Goal: Task Accomplishment & Management: Use online tool/utility

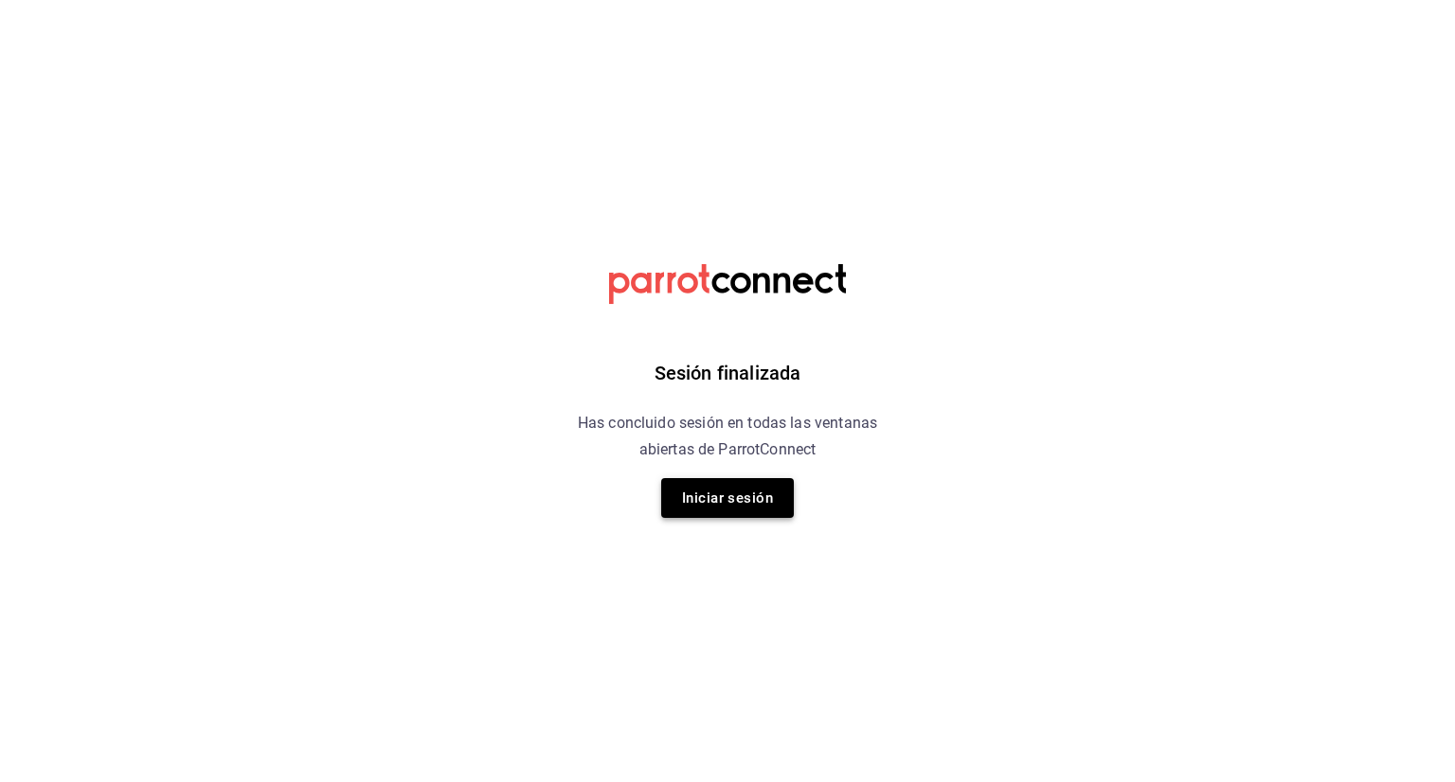
click at [720, 495] on button "Iniciar sesión" at bounding box center [727, 498] width 133 height 40
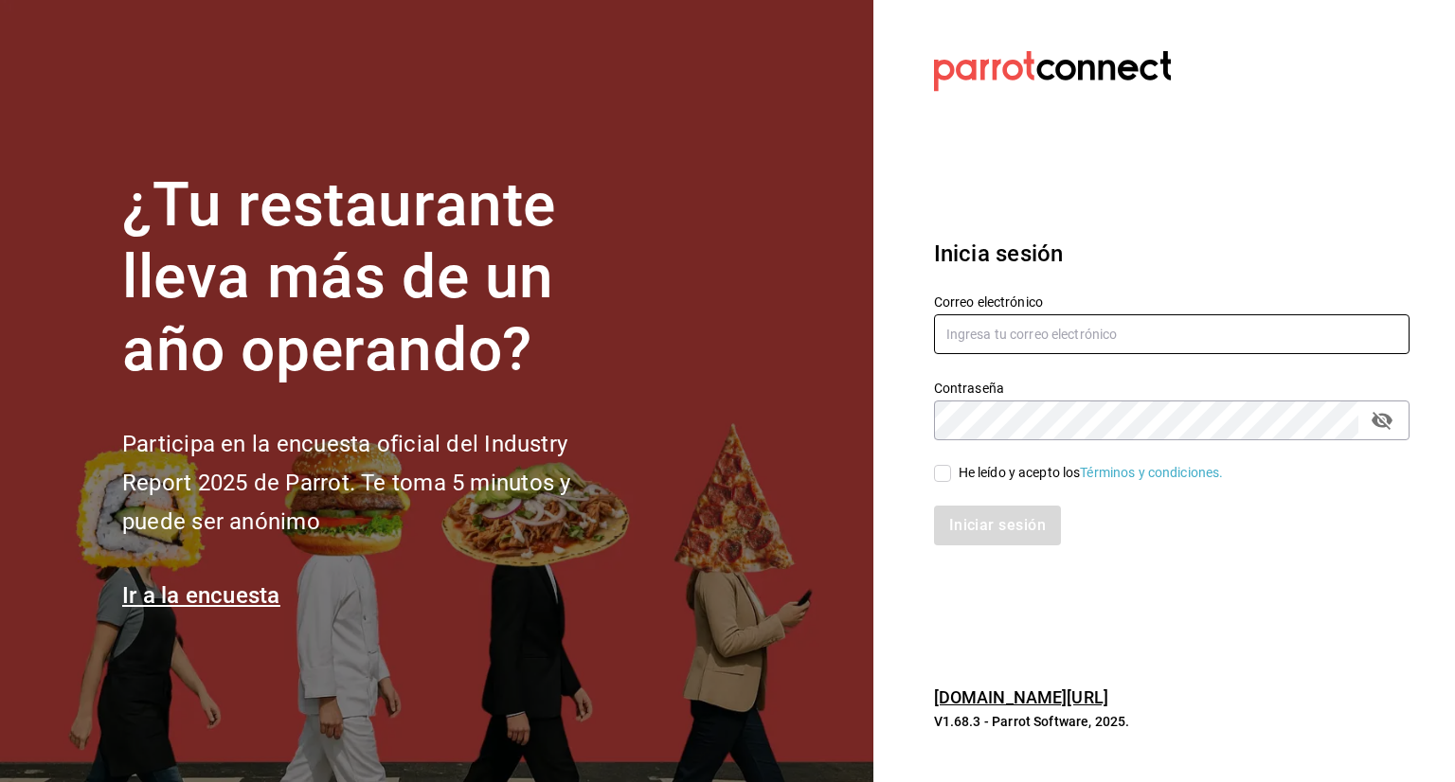
type input "facturaseltejano@gmail.com"
click at [937, 472] on input "He leído y acepto los Términos y condiciones." at bounding box center [942, 473] width 17 height 17
checkbox input "true"
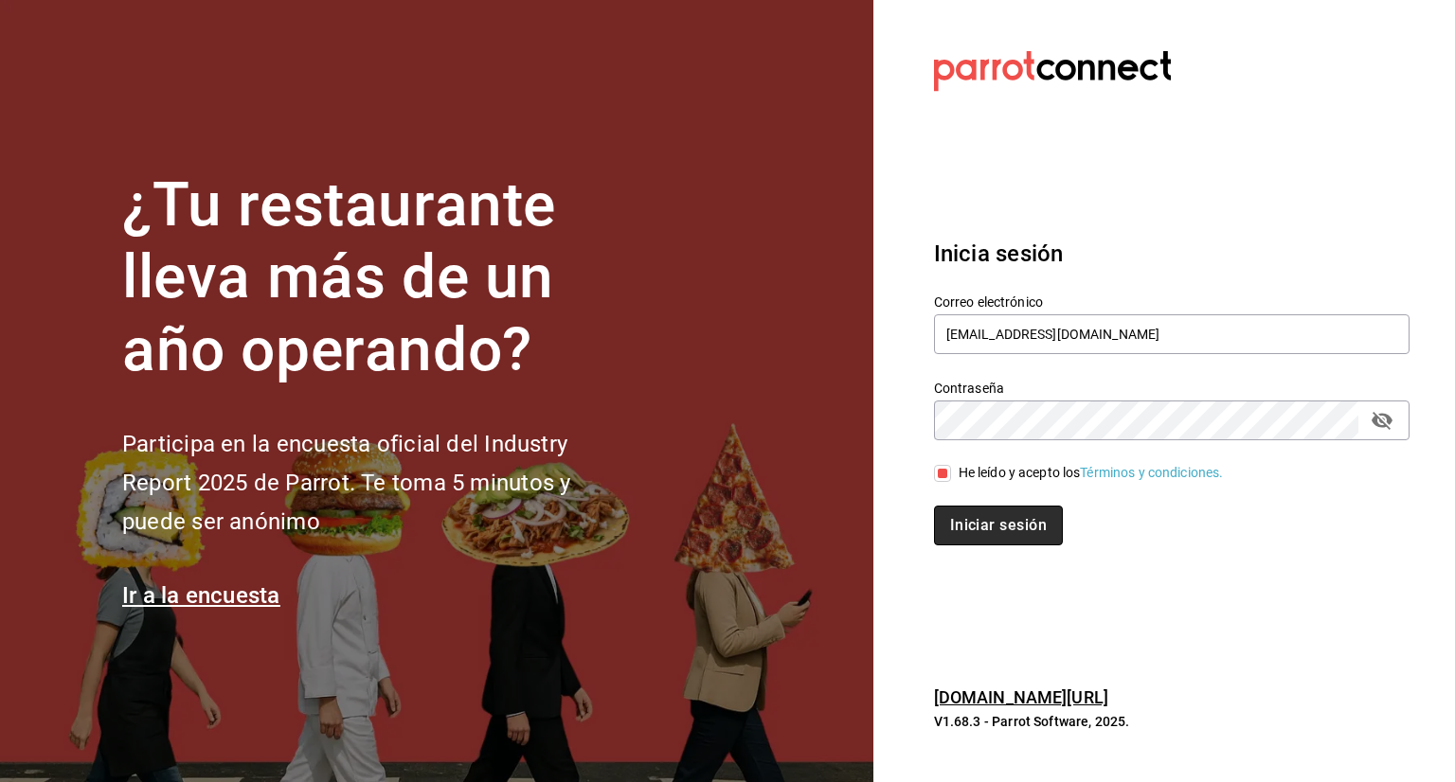
click at [988, 520] on button "Iniciar sesión" at bounding box center [998, 526] width 129 height 40
click at [988, 520] on div "Iniciar sesión" at bounding box center [1171, 526] width 475 height 40
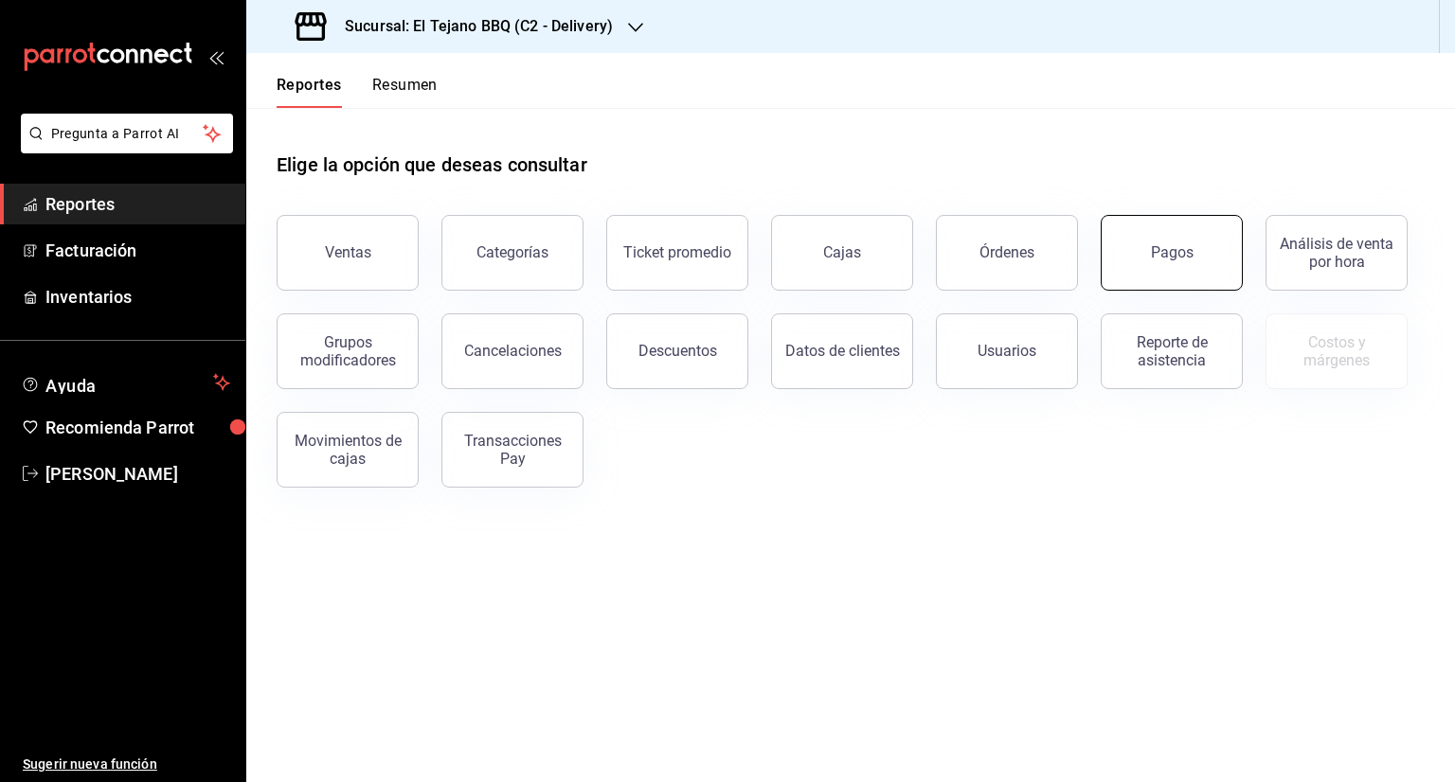
click at [1187, 267] on button "Pagos" at bounding box center [1172, 253] width 142 height 76
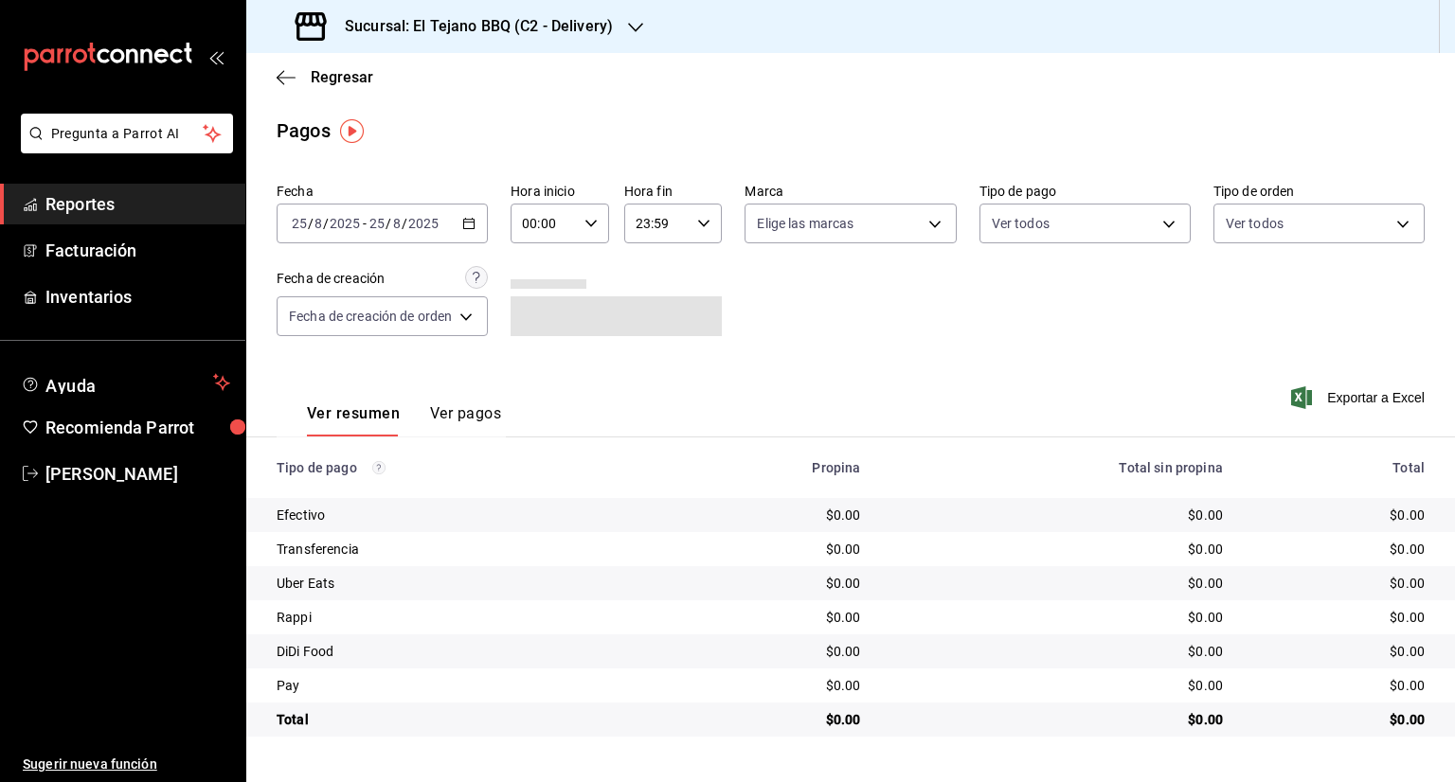
click at [472, 220] on \(Stroke\) "button" at bounding box center [468, 224] width 11 height 10
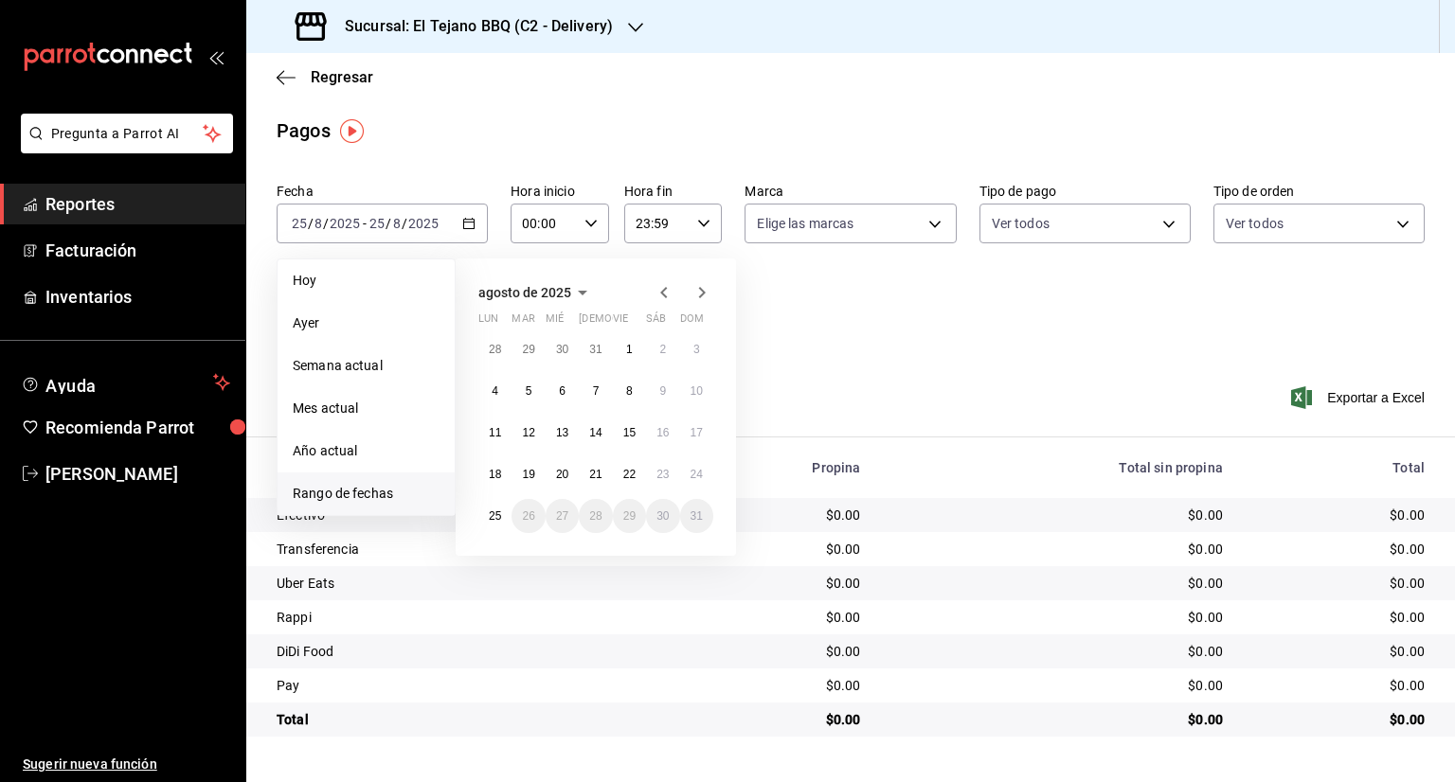
click at [658, 296] on icon "button" at bounding box center [664, 292] width 23 height 23
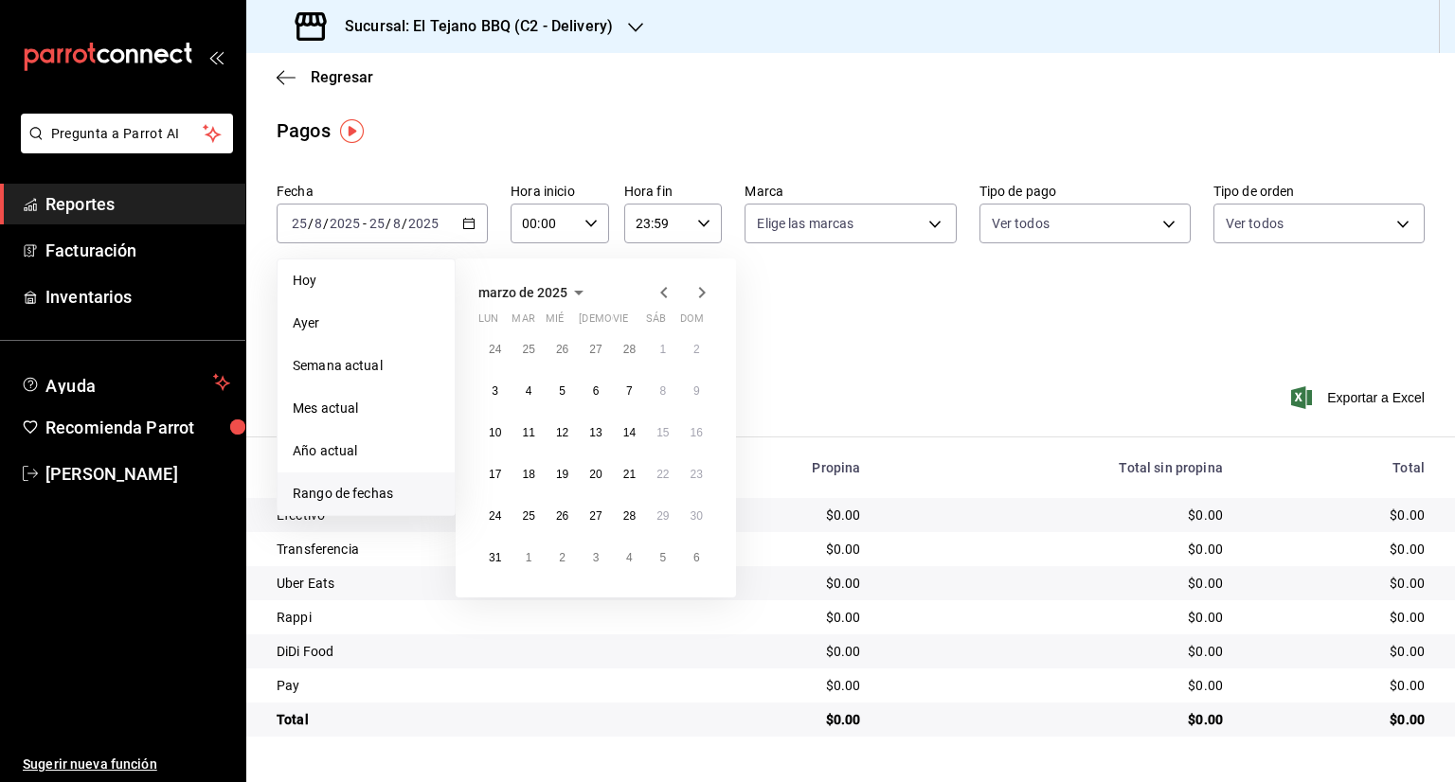
click at [658, 296] on icon "button" at bounding box center [664, 292] width 23 height 23
click at [564, 360] on button "1" at bounding box center [562, 349] width 33 height 34
click at [629, 506] on button "31" at bounding box center [629, 516] width 33 height 34
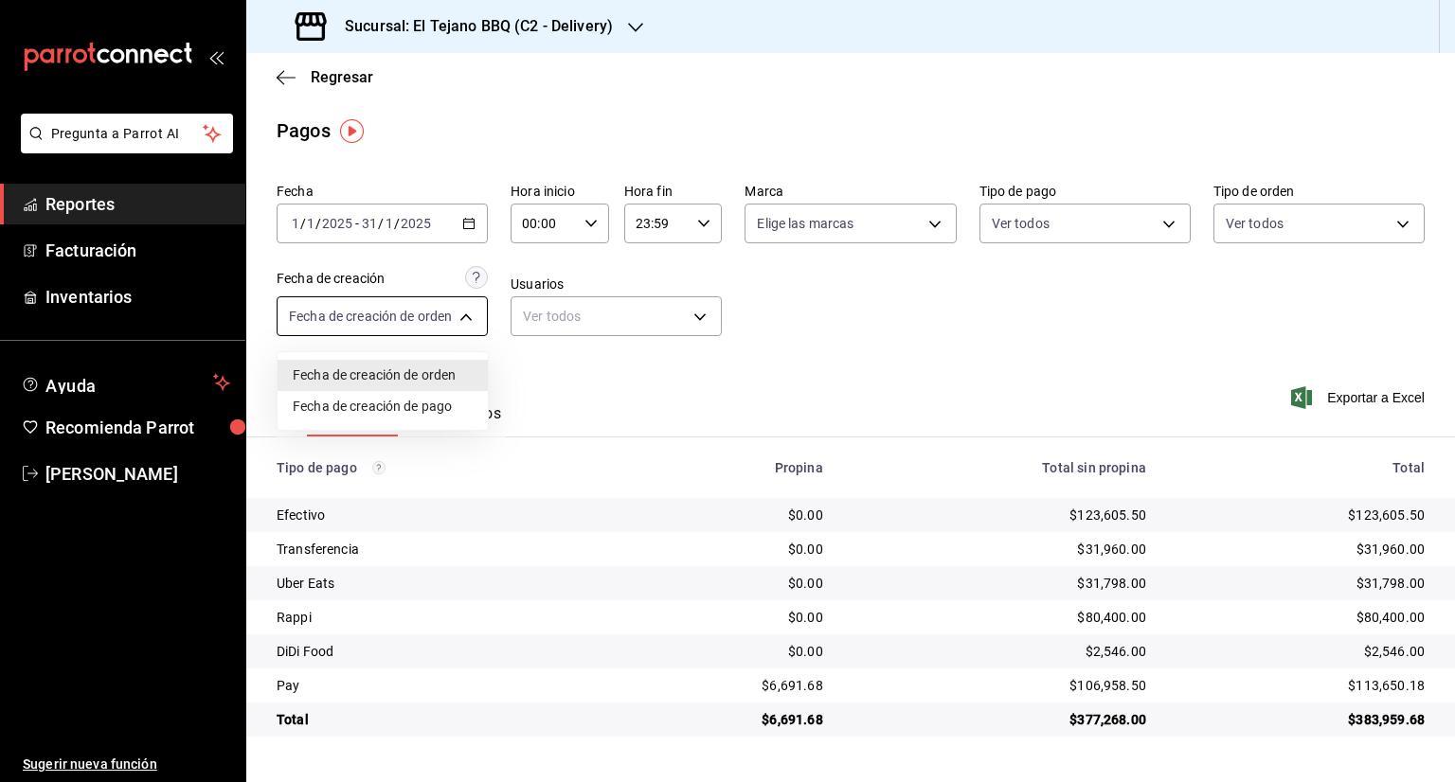
click at [466, 324] on body "Pregunta a Parrot AI Reportes Facturación Inventarios Ayuda Recomienda Parrot […" at bounding box center [727, 391] width 1455 height 782
click at [439, 401] on li "Fecha de creación de pago" at bounding box center [383, 406] width 210 height 31
type input "ORDER_PAYMENT"
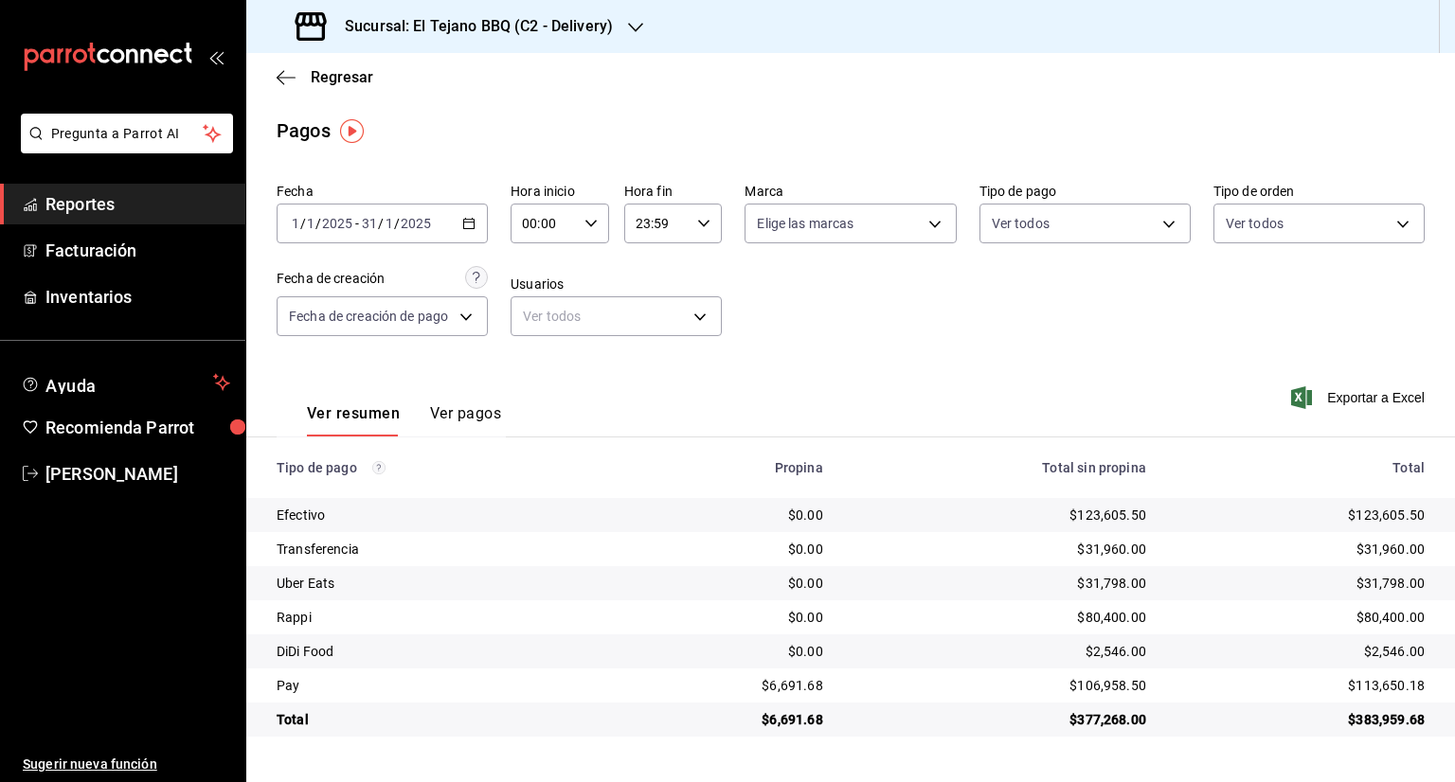
click at [474, 410] on button "Ver pagos" at bounding box center [465, 420] width 71 height 32
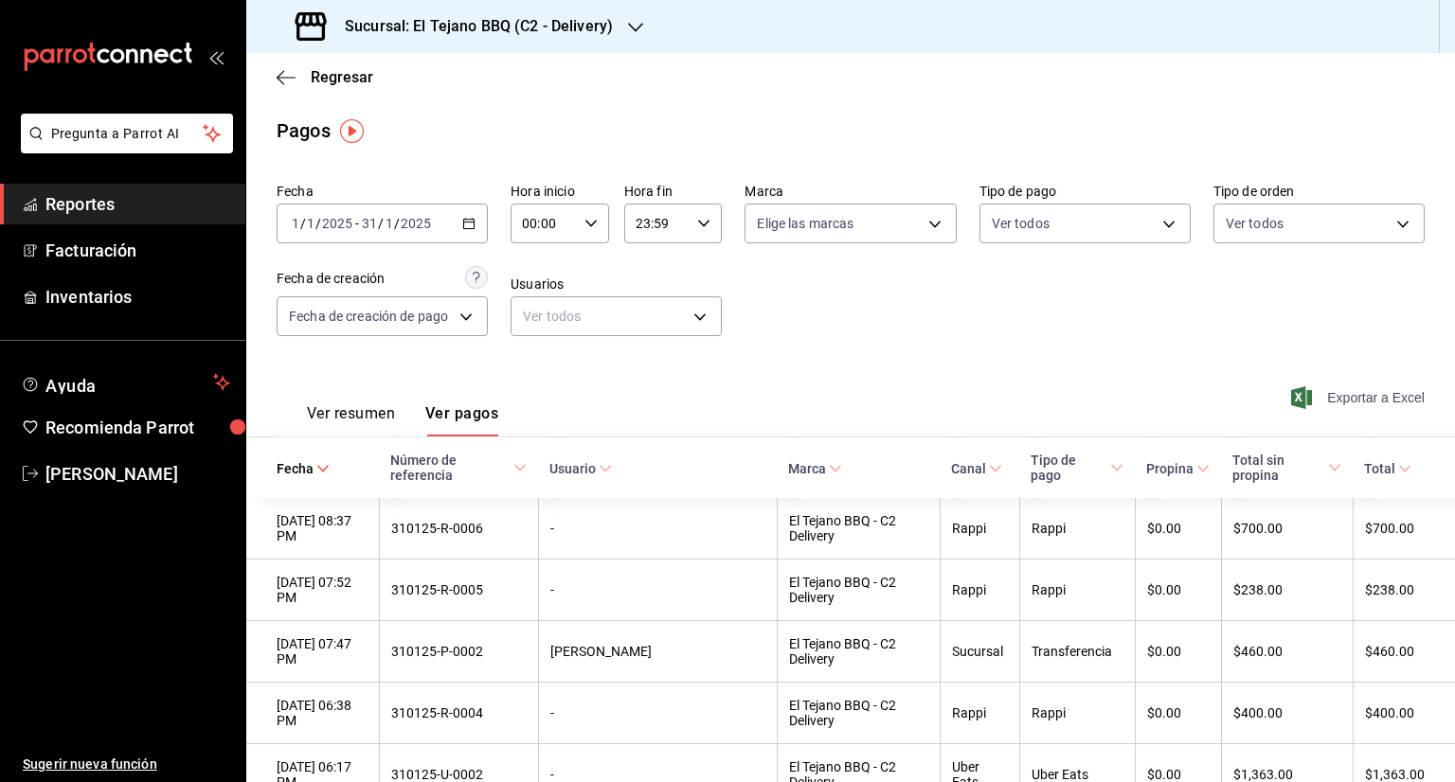
click at [1371, 394] on span "Exportar a Excel" at bounding box center [1360, 397] width 130 height 23
